Goal: Task Accomplishment & Management: Manage account settings

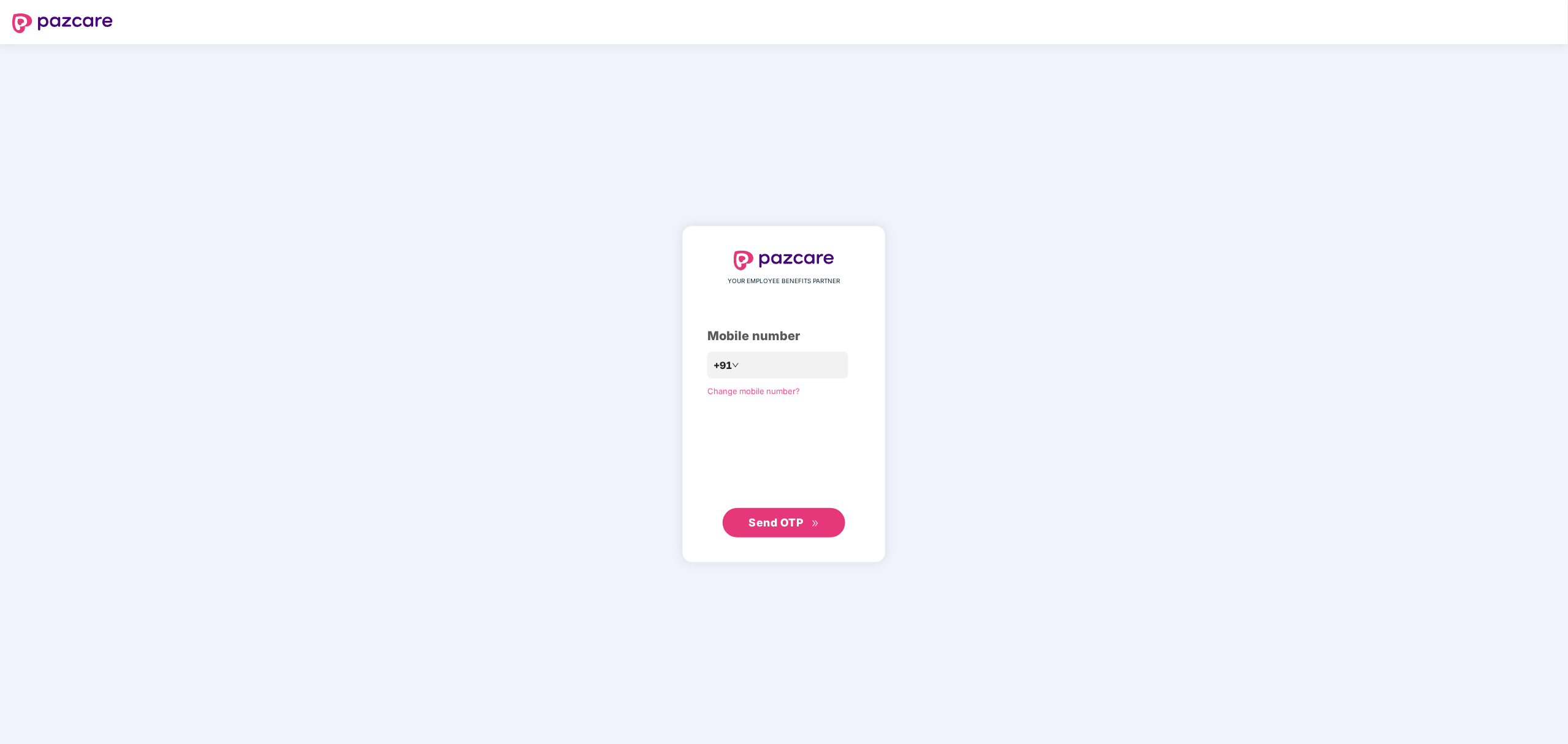
click at [788, 385] on div "Change mobile number?" at bounding box center [784, 391] width 153 height 12
click at [798, 373] on input "number" at bounding box center [792, 365] width 100 height 19
type input "**********"
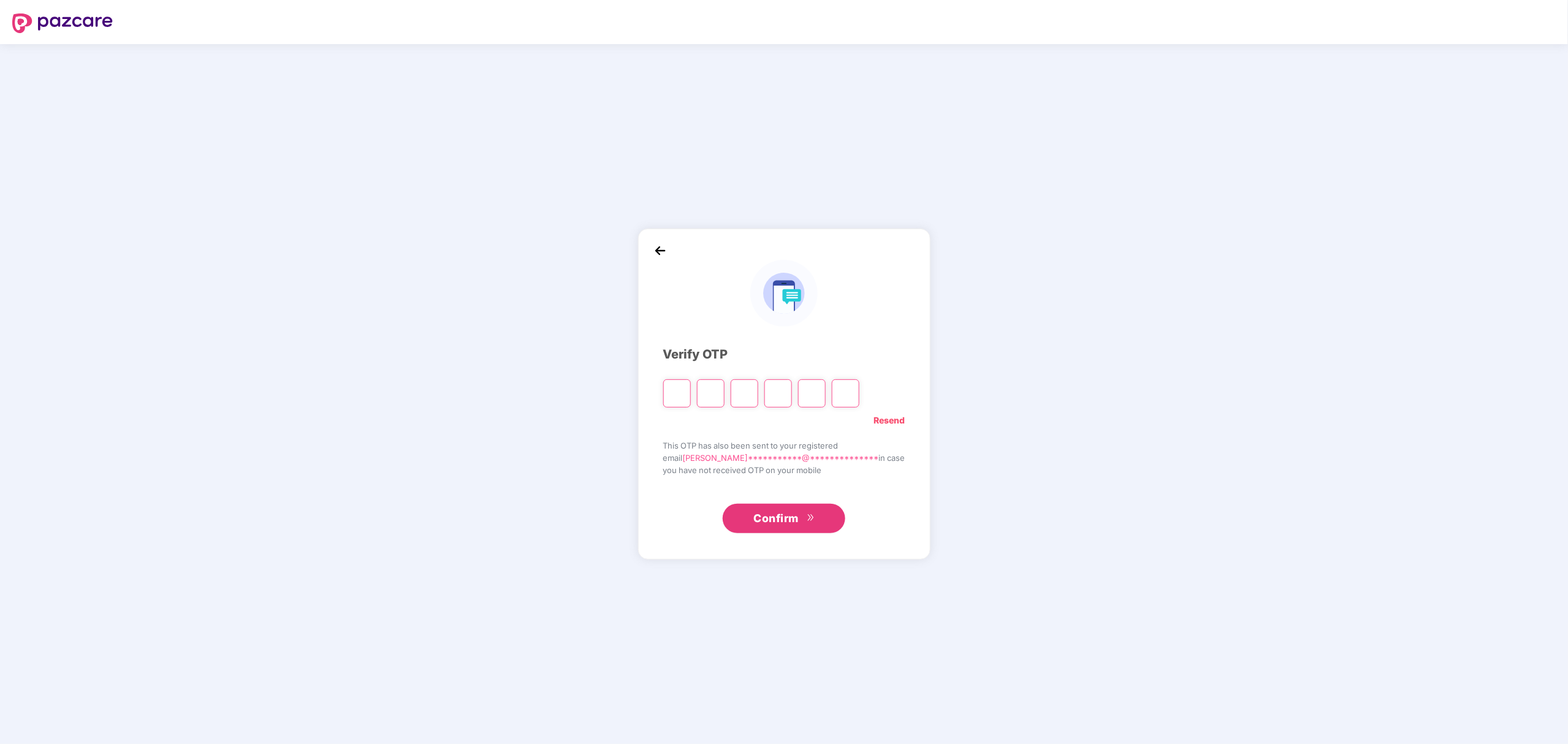
type input "*"
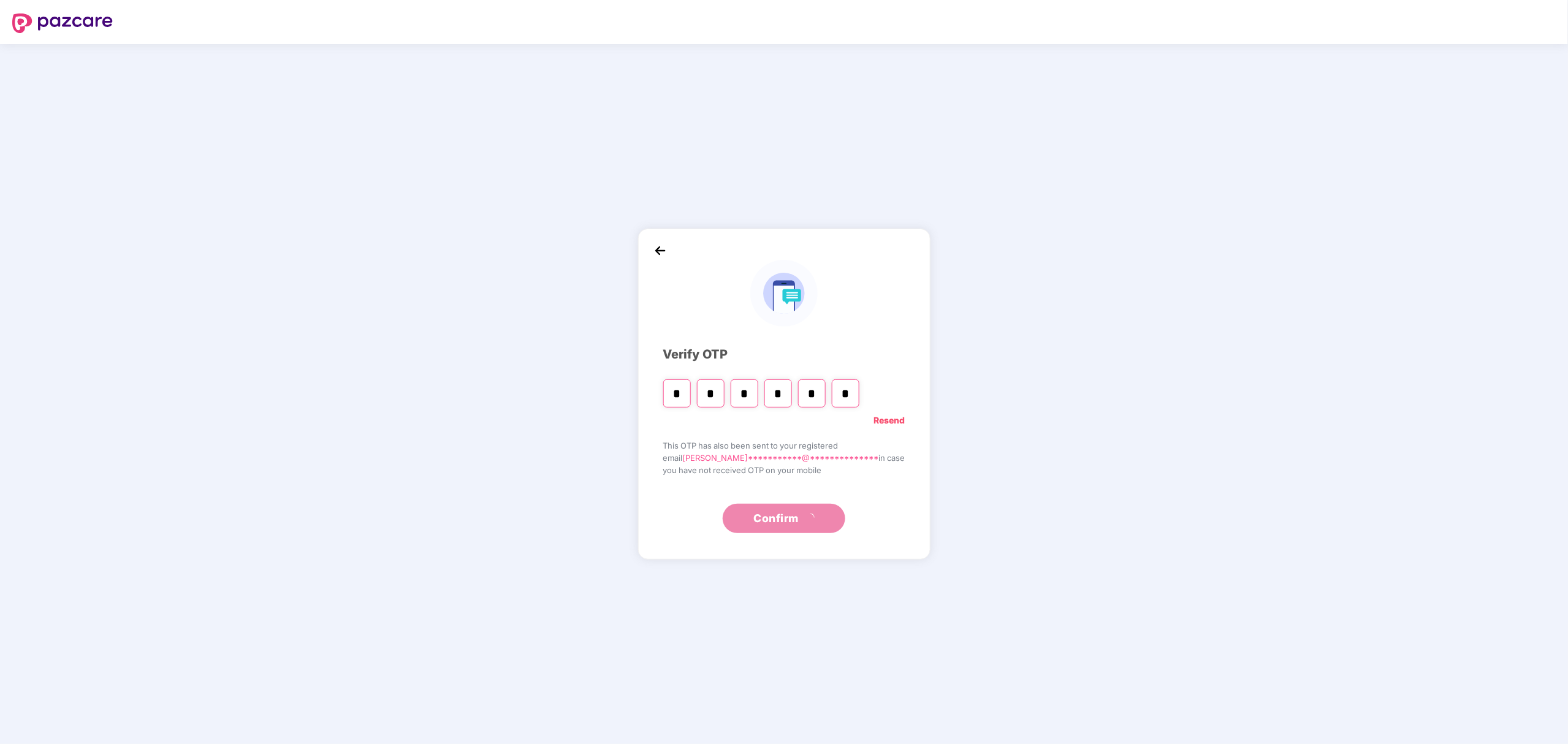
type input "*"
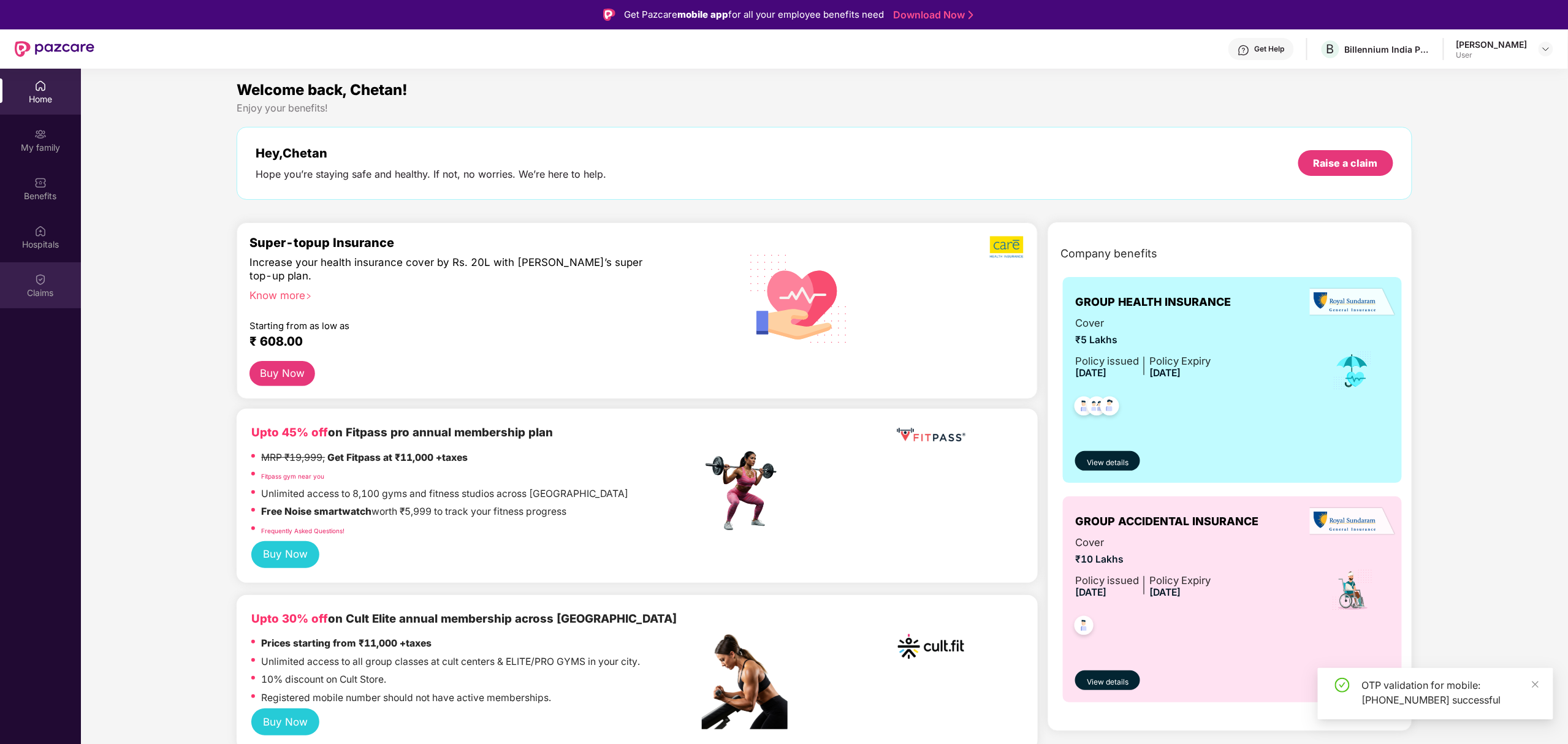
click at [30, 269] on div "Claims" at bounding box center [40, 285] width 81 height 46
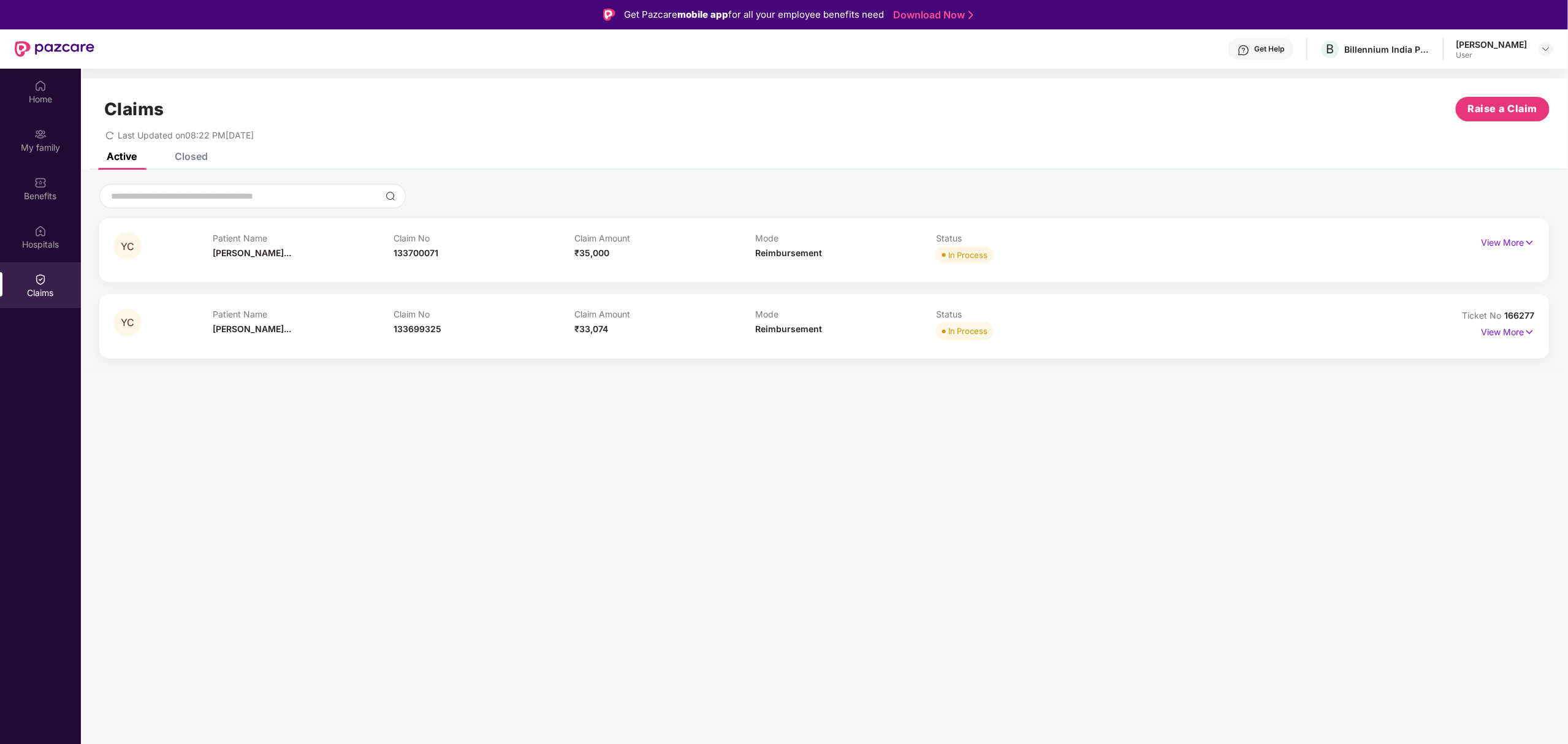
click at [887, 337] on div "Mode Reimbursement" at bounding box center [845, 326] width 181 height 34
click at [1519, 329] on p "View More" at bounding box center [1508, 330] width 53 height 16
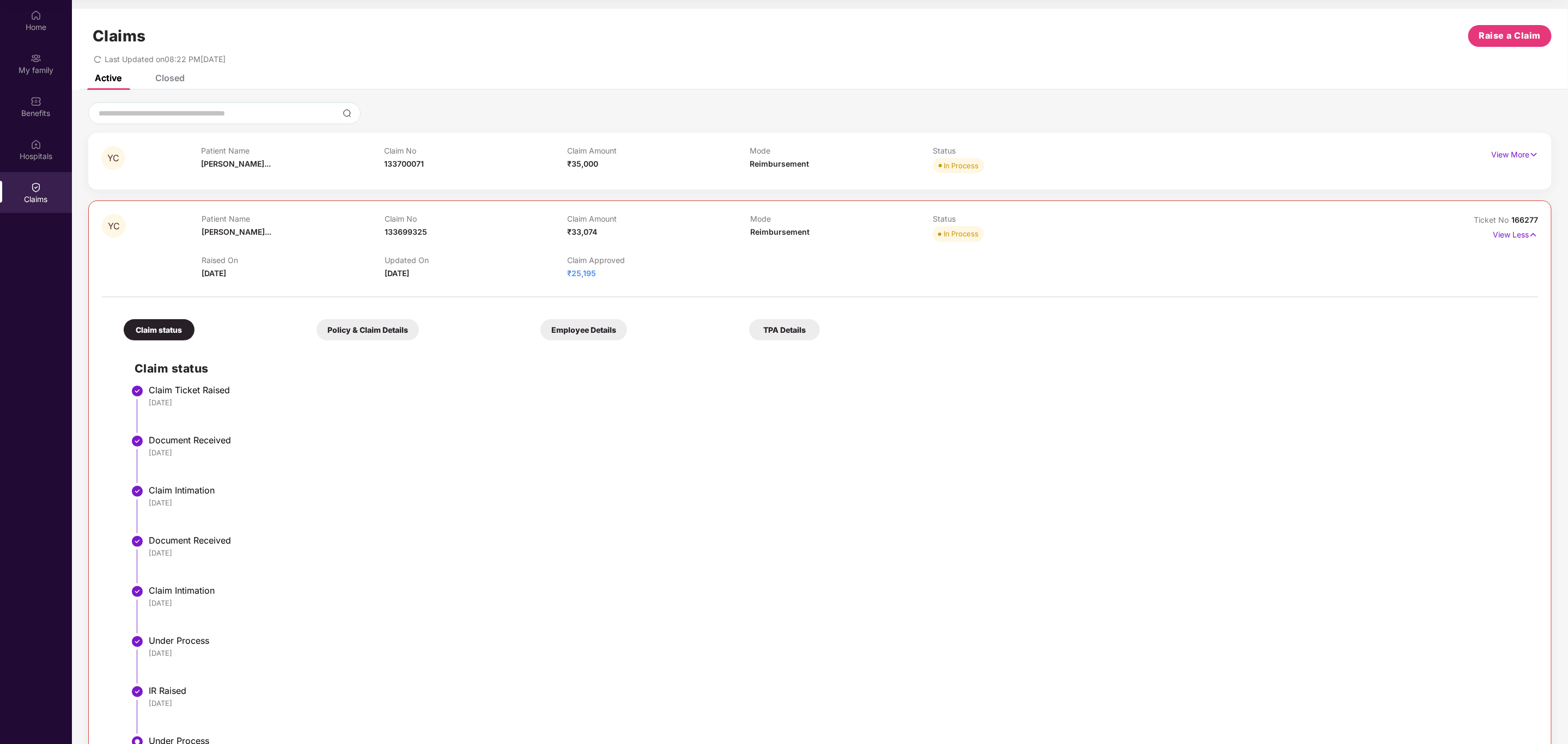
scroll to position [136, 0]
